Goal: Navigation & Orientation: Find specific page/section

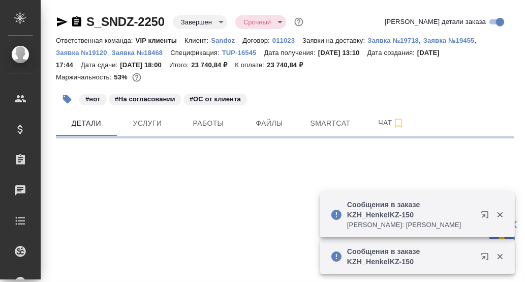
select select "RU"
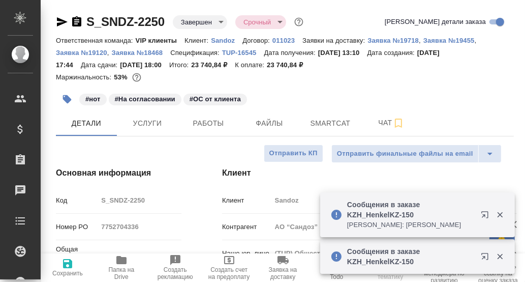
type textarea "x"
type input "VIP клиенты"
type input "Комаров Роман"
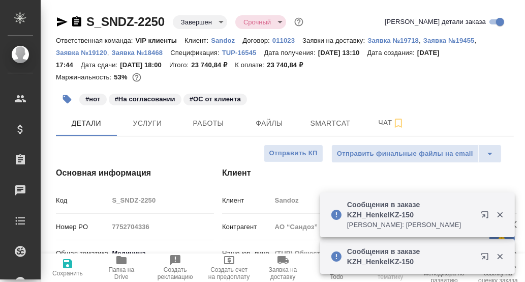
type input "Горшкова Валентина"
type input "Ильина Екатерина"
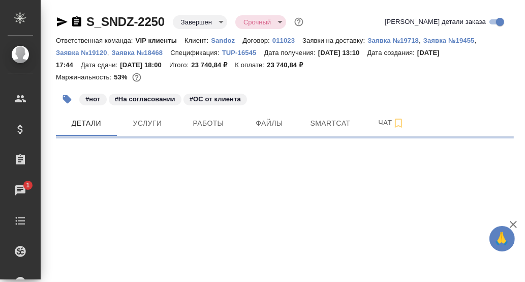
select select "RU"
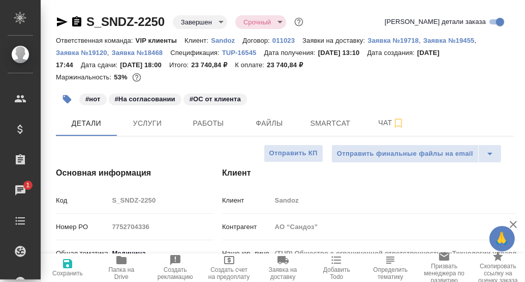
type textarea "x"
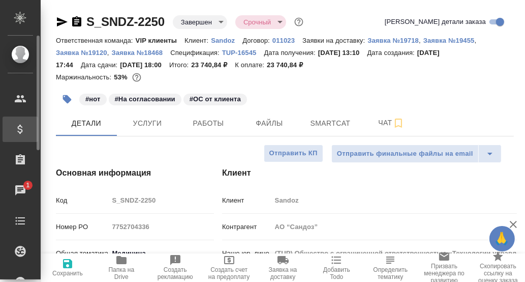
type textarea "x"
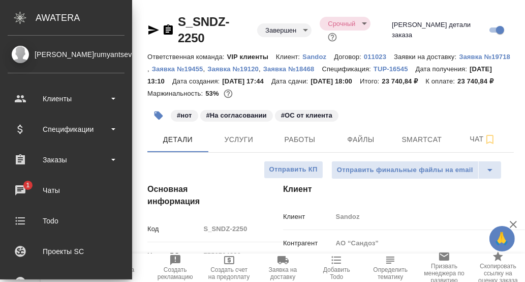
type textarea "x"
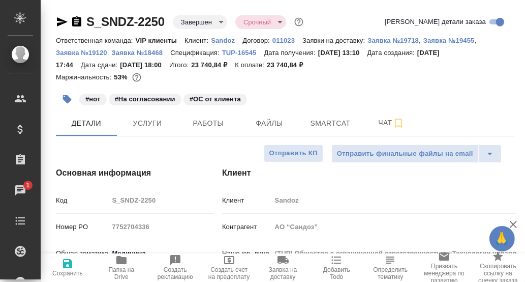
type textarea "x"
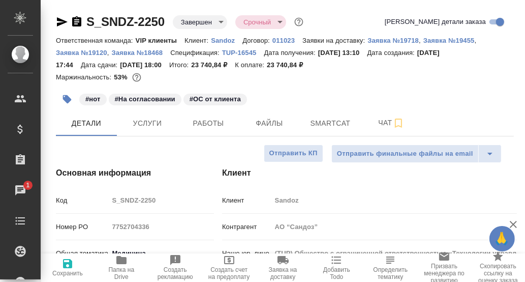
type textarea "x"
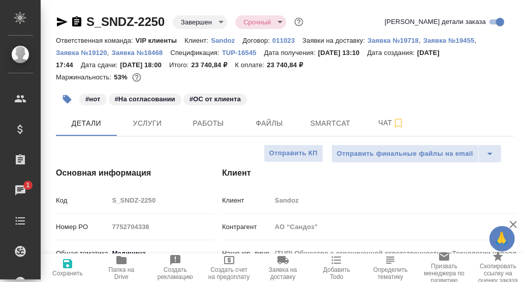
type textarea "x"
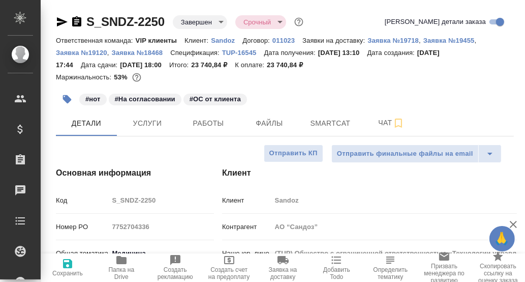
type textarea "x"
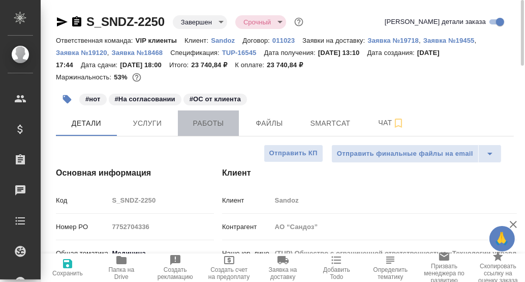
click at [212, 118] on span "Работы" at bounding box center [208, 123] width 49 height 13
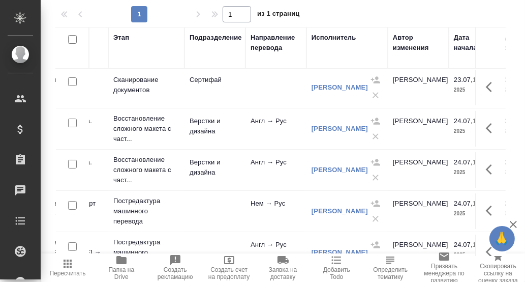
scroll to position [0, 118]
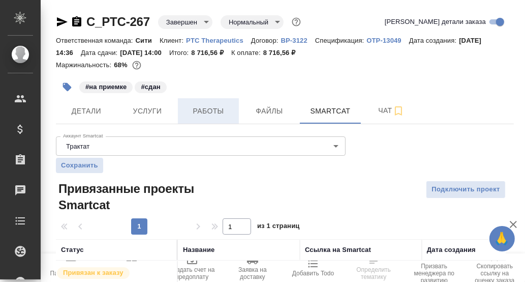
drag, startPoint x: 207, startPoint y: 109, endPoint x: 237, endPoint y: 122, distance: 32.4
click at [211, 109] on span "Работы" at bounding box center [208, 111] width 49 height 13
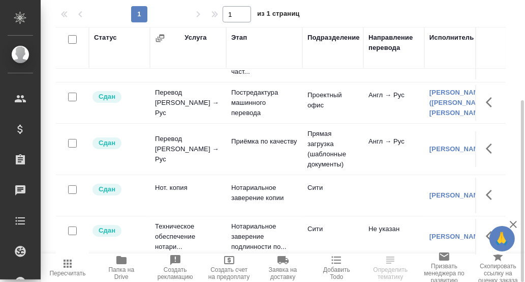
scroll to position [45, 0]
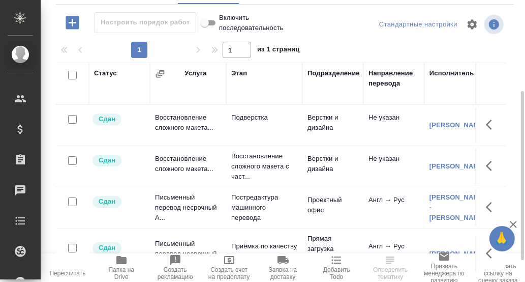
scroll to position [187, 0]
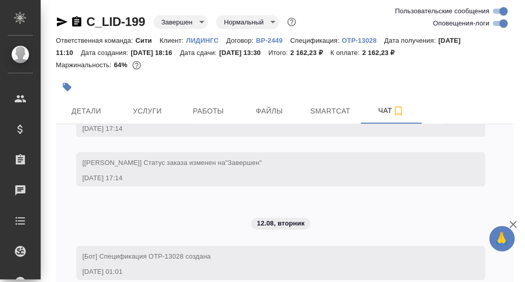
scroll to position [2842, 0]
click at [197, 110] on span "Работы" at bounding box center [208, 111] width 49 height 13
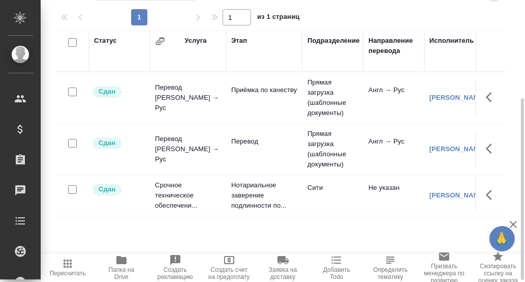
scroll to position [155, 0]
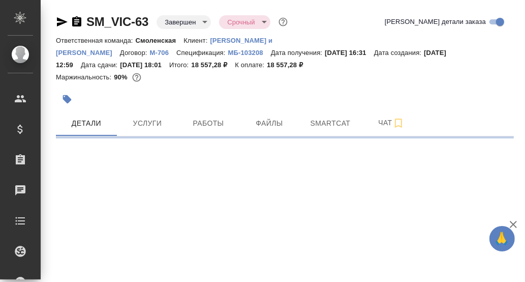
select select "RU"
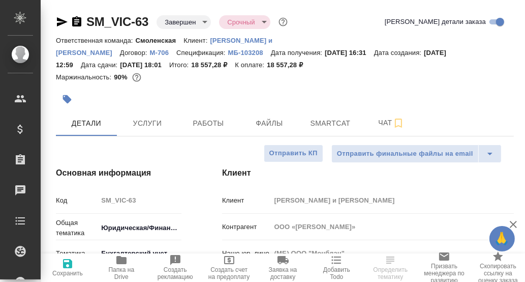
type textarea "x"
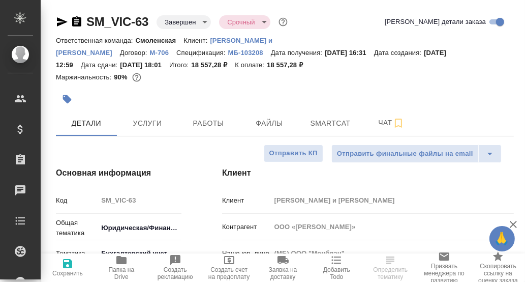
type textarea "x"
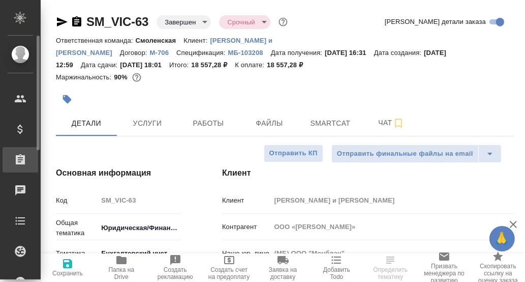
type textarea "x"
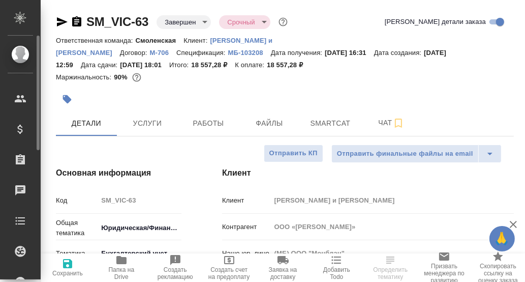
type textarea "x"
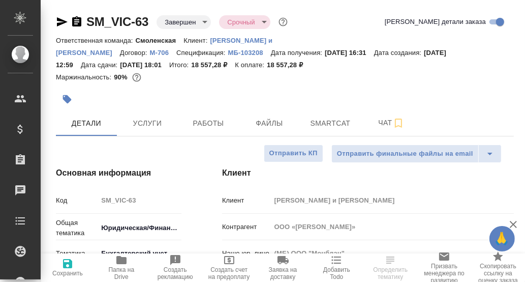
type textarea "x"
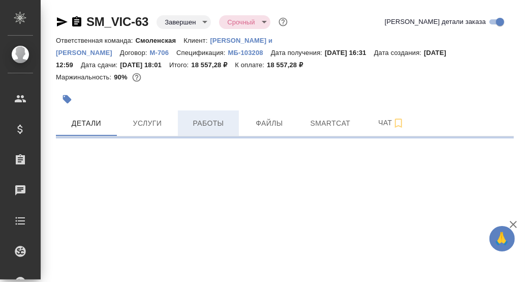
select select "RU"
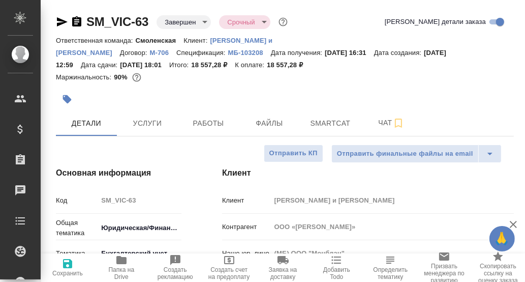
type textarea "x"
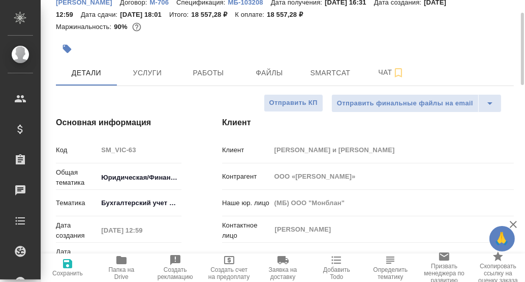
scroll to position [101, 0]
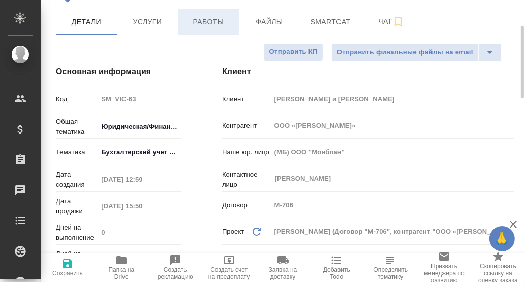
drag, startPoint x: 203, startPoint y: 21, endPoint x: 212, endPoint y: 32, distance: 13.4
click at [203, 22] on span "Работы" at bounding box center [208, 22] width 49 height 13
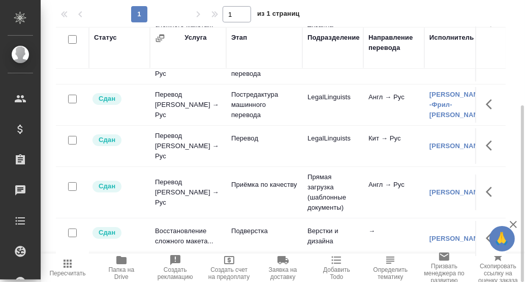
scroll to position [76, 0]
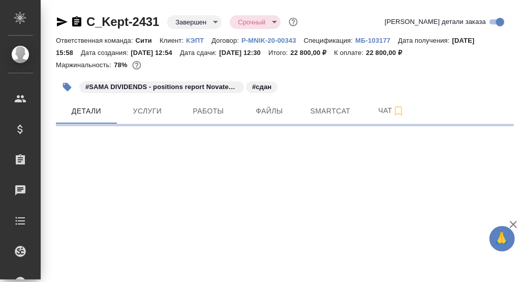
select select "RU"
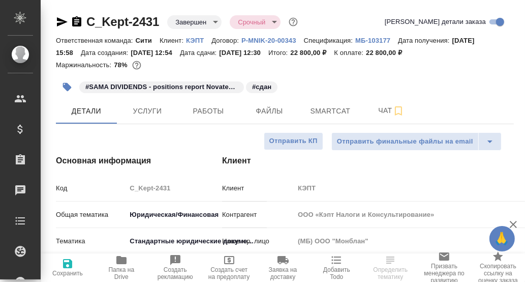
type textarea "x"
click at [210, 114] on span "Работы" at bounding box center [208, 111] width 49 height 13
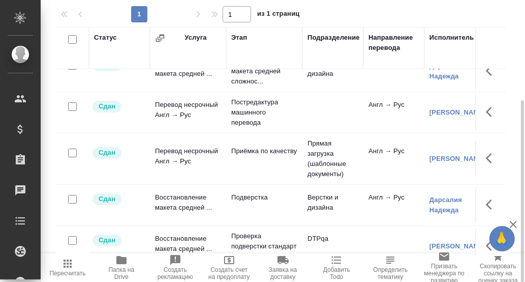
scroll to position [35, 0]
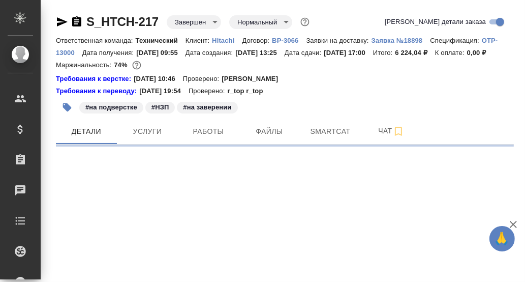
select select "RU"
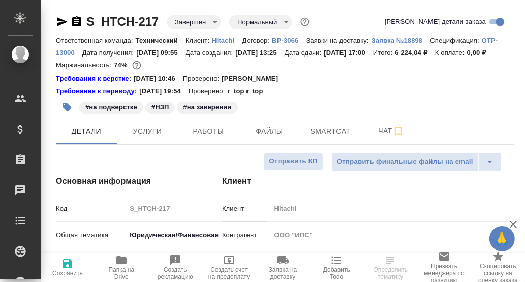
type textarea "x"
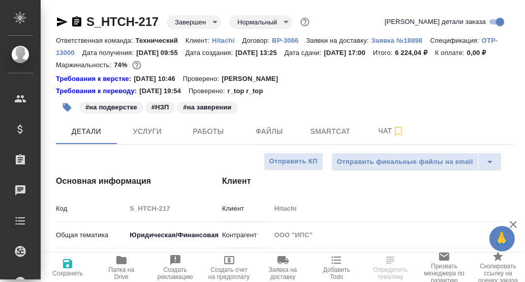
type textarea "x"
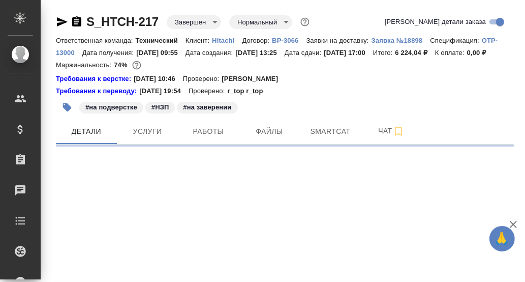
select select "RU"
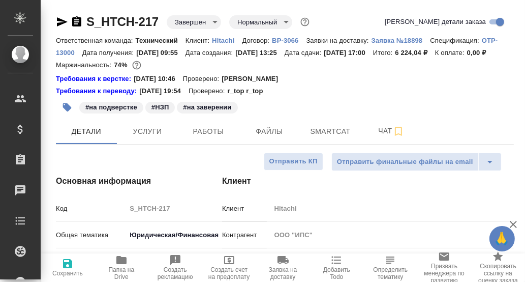
type textarea "x"
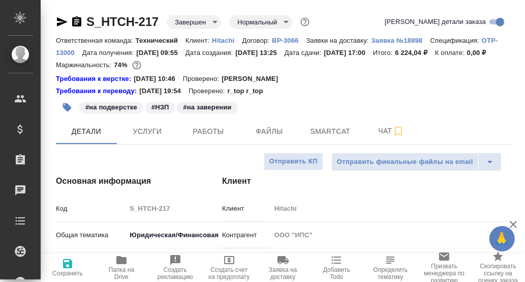
type textarea "x"
